Goal: Transaction & Acquisition: Purchase product/service

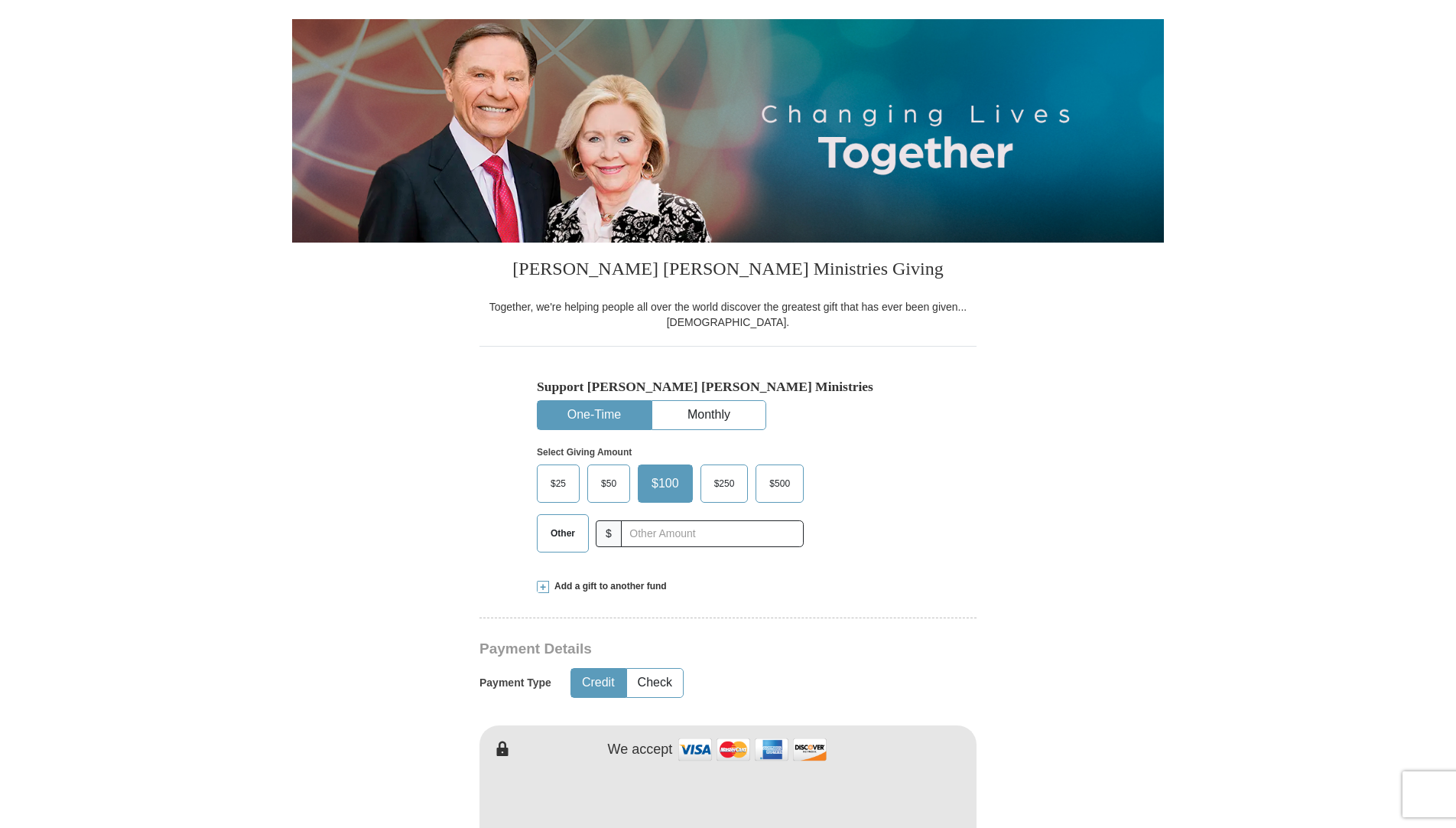
scroll to position [153, 0]
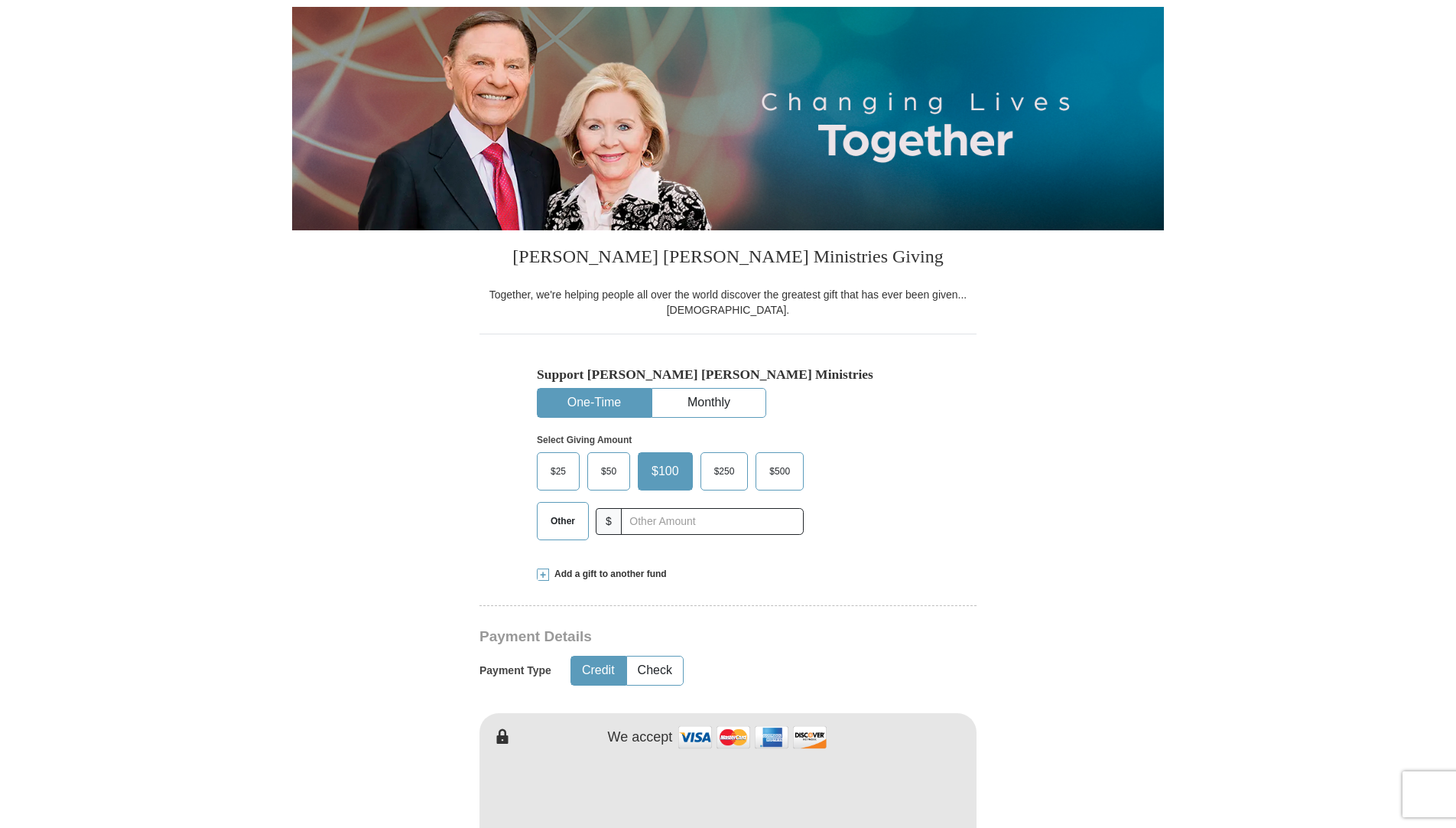
click at [597, 470] on span "$50" at bounding box center [609, 471] width 31 height 23
click at [0, 0] on input "$50" at bounding box center [0, 0] width 0 height 0
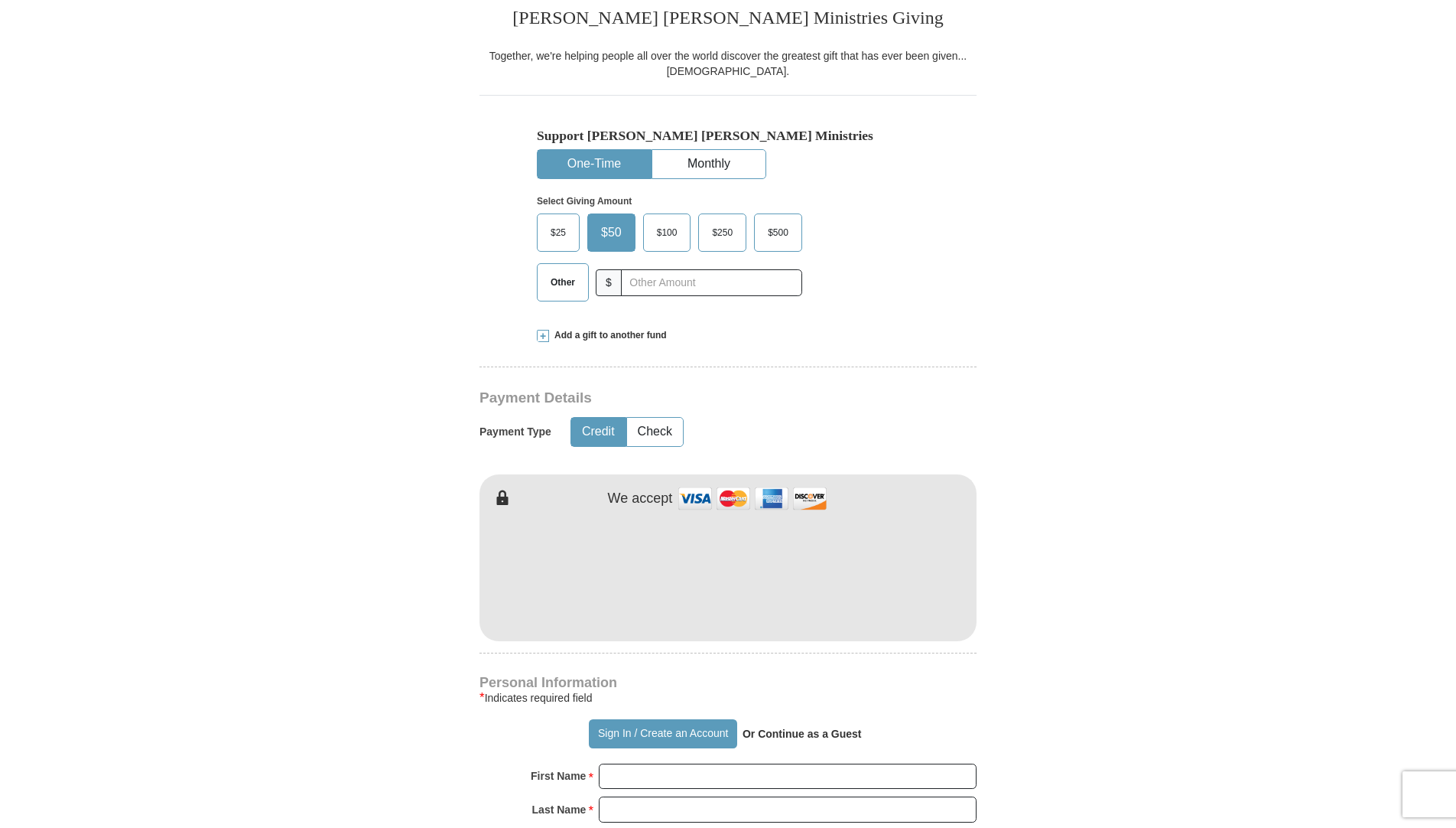
scroll to position [459, 0]
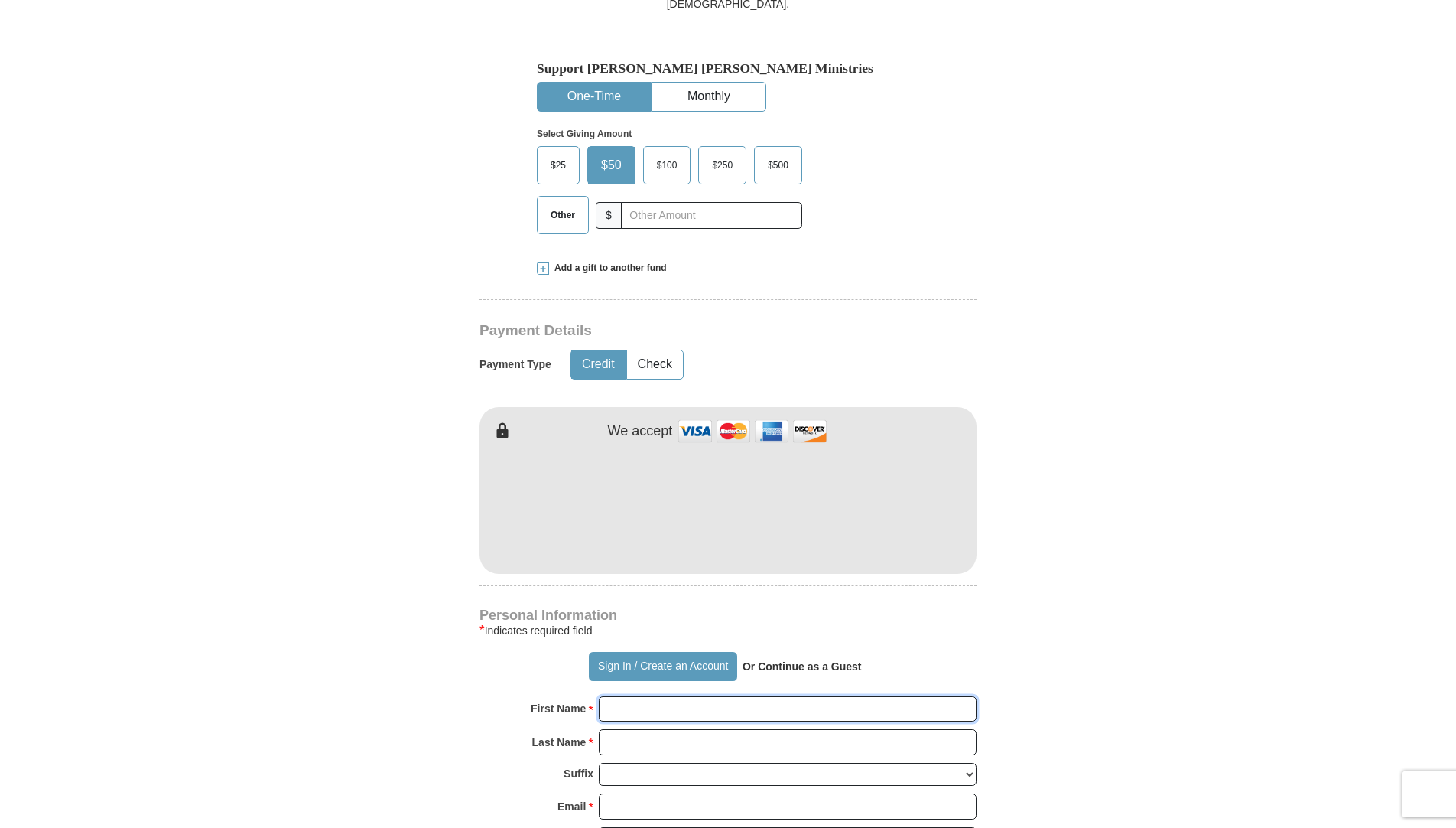
click at [652, 707] on input "First Name *" at bounding box center [787, 710] width 378 height 26
type input "LIVING WORD"
type input "[DEMOGRAPHIC_DATA]"
type input "[DOMAIN_NAME][EMAIL_ADDRESS][DOMAIN_NAME]"
type input "[STREET_ADDRESS][PERSON_NAME]"
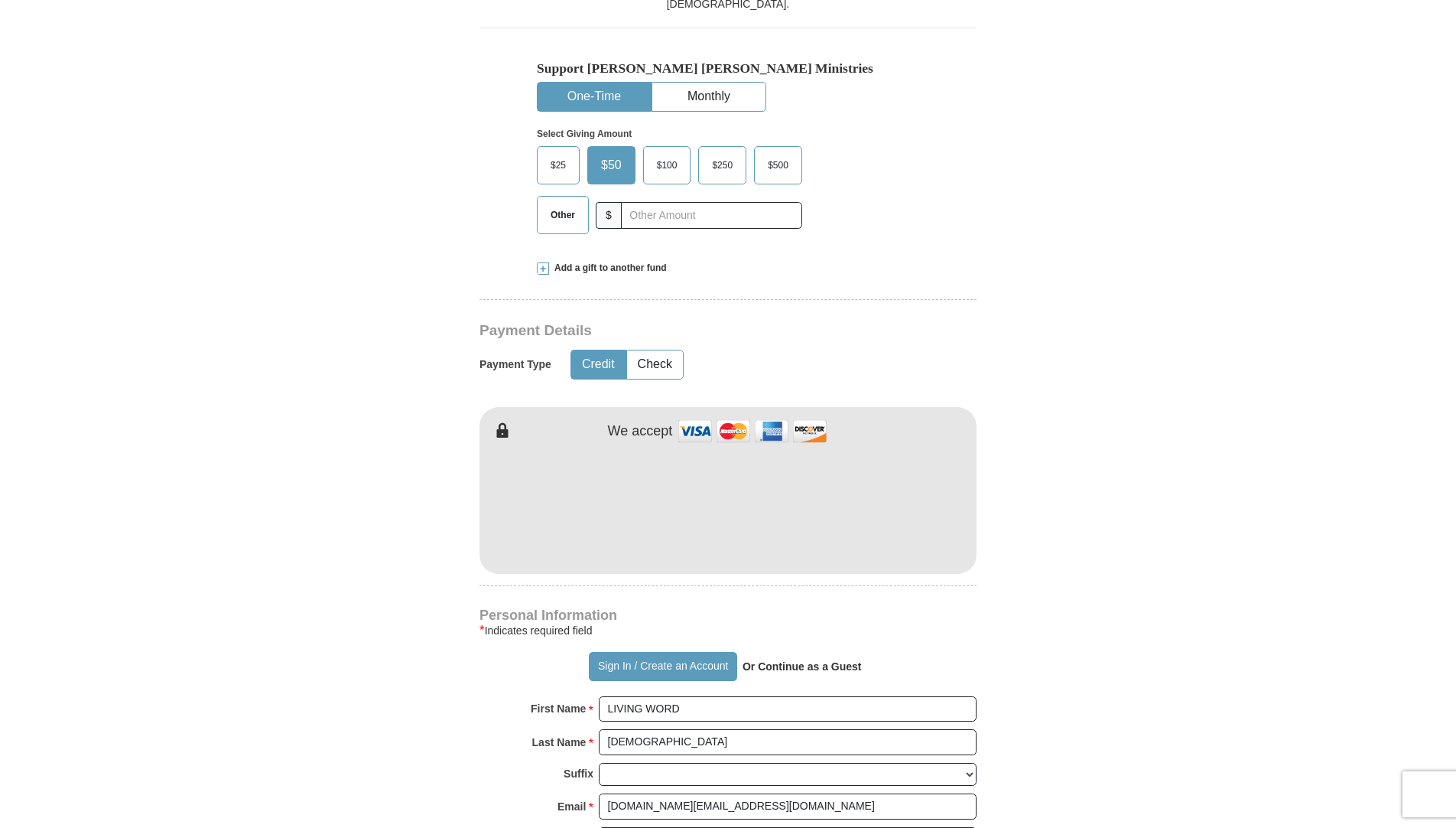
type input "GARLAND"
select select "[GEOGRAPHIC_DATA]"
type input "75041"
type input "4693714655"
click at [602, 159] on span "$50" at bounding box center [609, 165] width 31 height 23
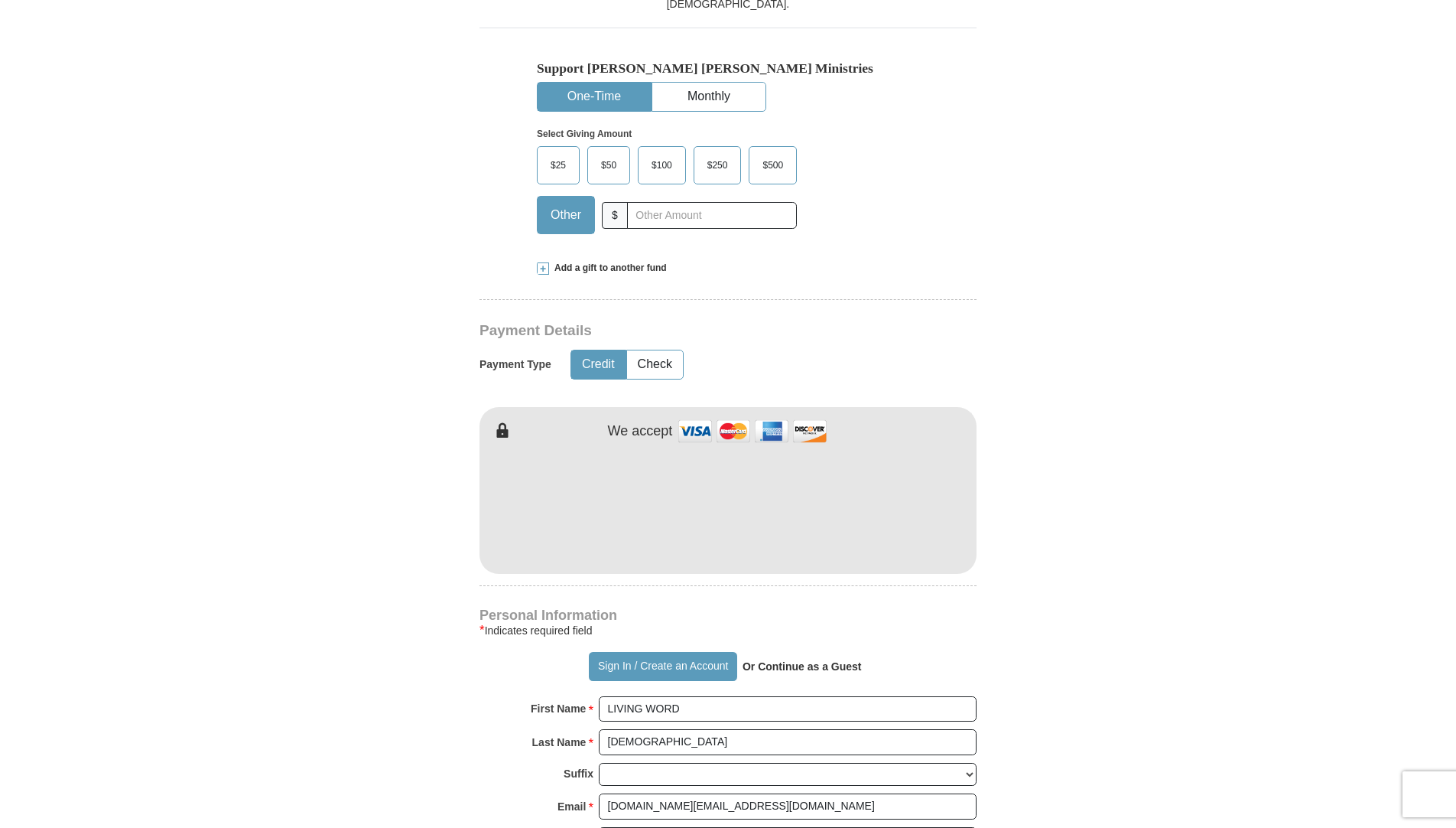
click at [0, 0] on input "$50" at bounding box center [0, 0] width 0 height 0
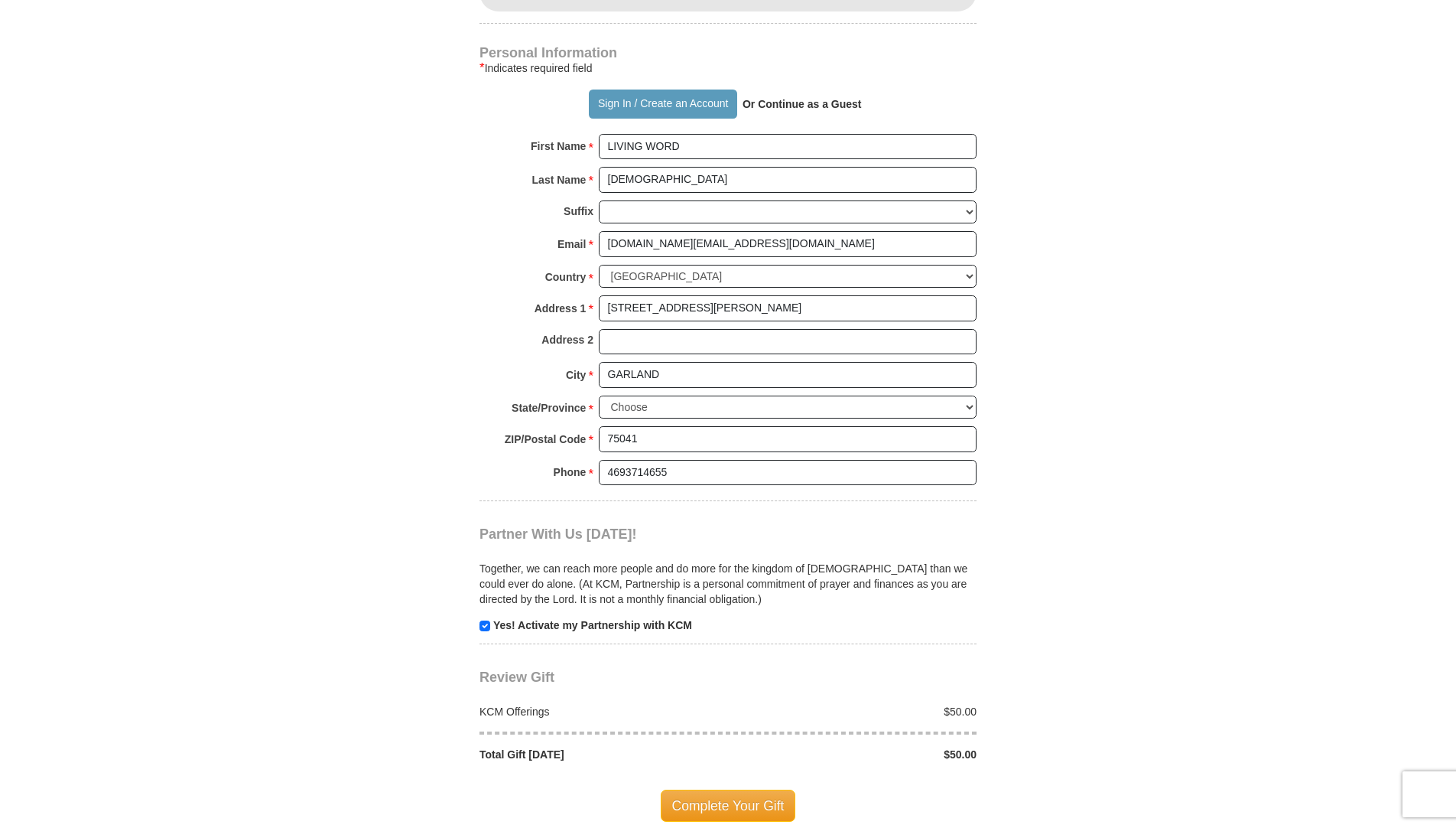
scroll to position [1148, 0]
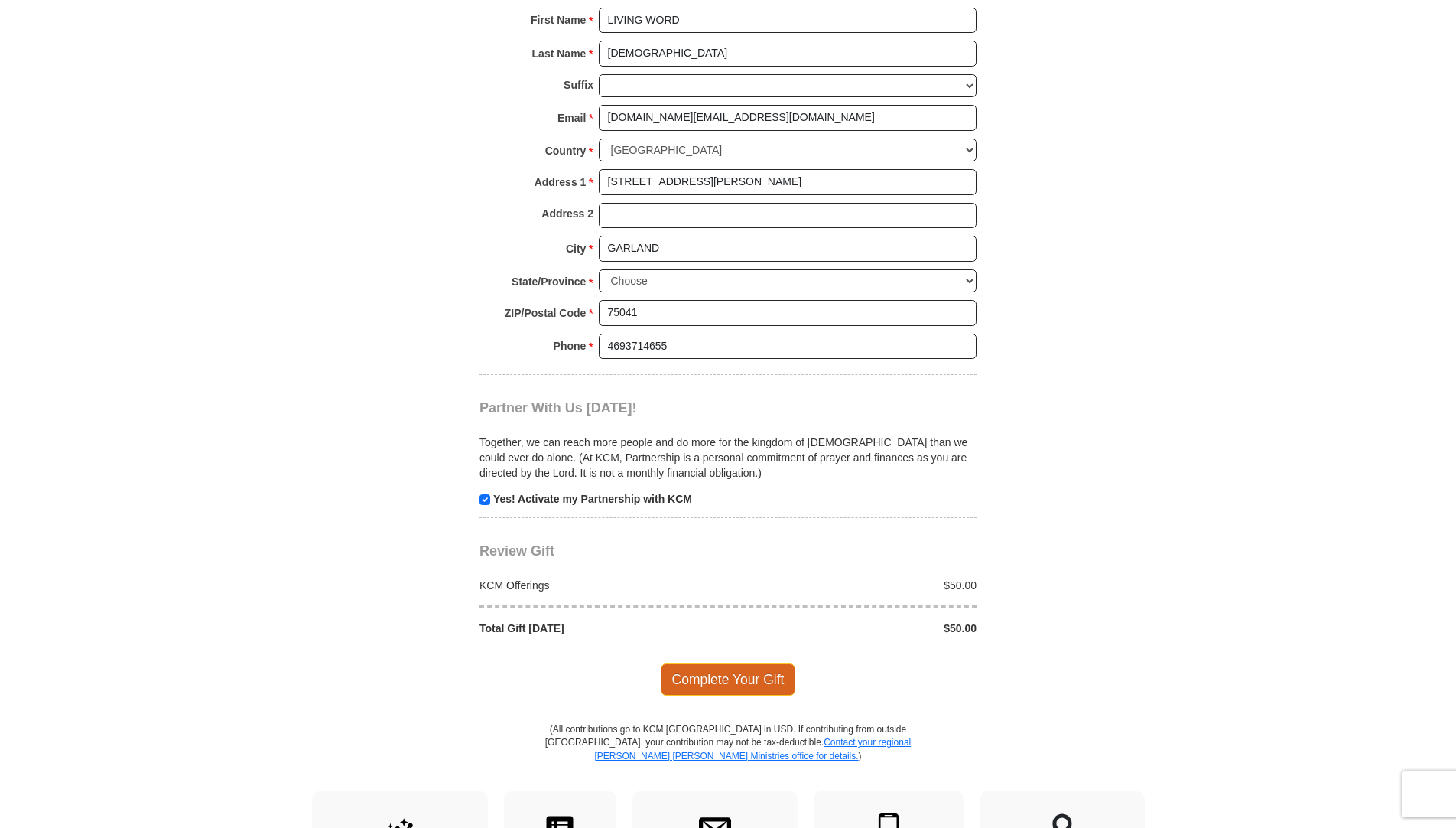
click at [716, 677] on span "Complete Your Gift" at bounding box center [728, 680] width 135 height 32
